Goal: Navigation & Orientation: Find specific page/section

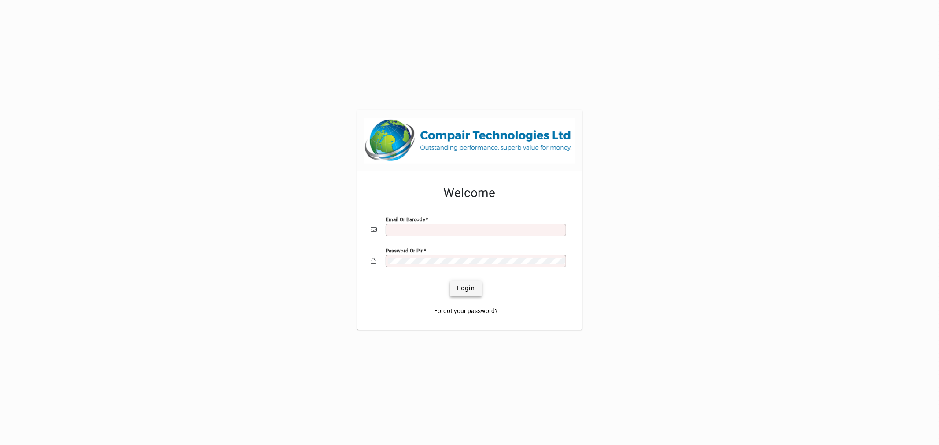
type input "**********"
click at [465, 192] on span "Login" at bounding box center [466, 288] width 18 height 9
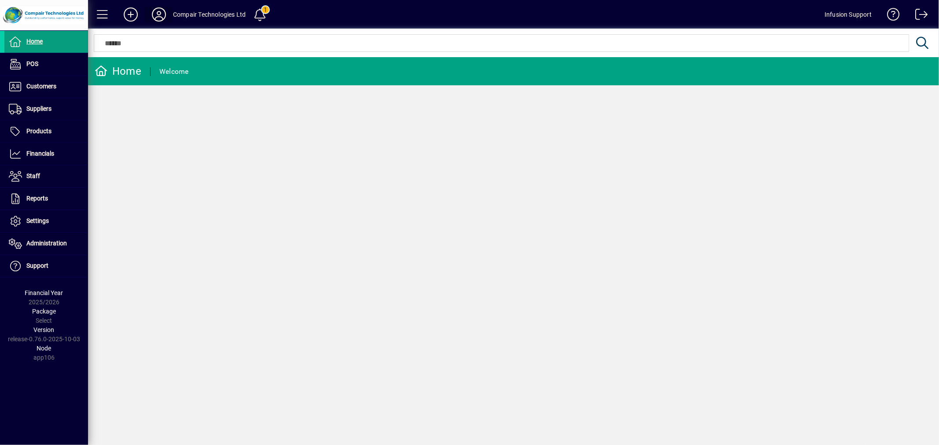
click at [162, 11] on icon at bounding box center [159, 14] width 18 height 14
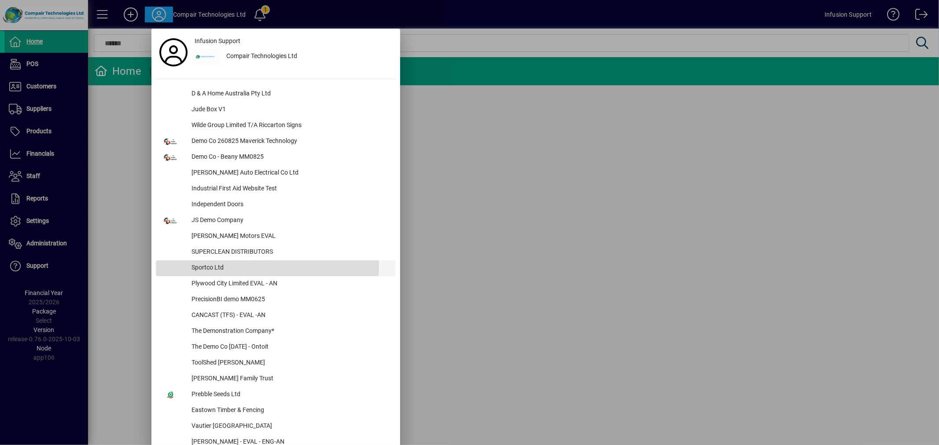
click at [212, 265] on div "Sportco Ltd" at bounding box center [289, 269] width 211 height 16
